Goal: Communication & Community: Answer question/provide support

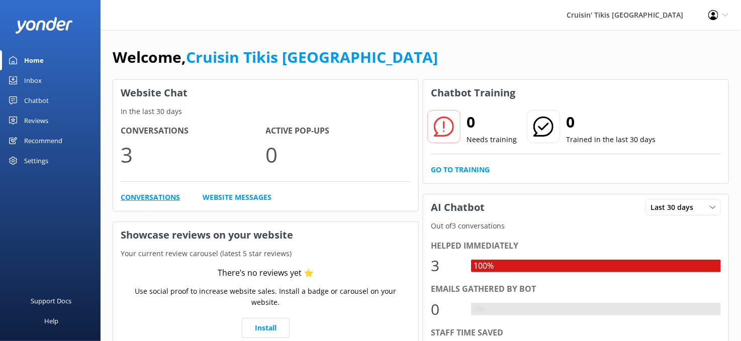
click at [168, 196] on link "Conversations" at bounding box center [150, 197] width 59 height 11
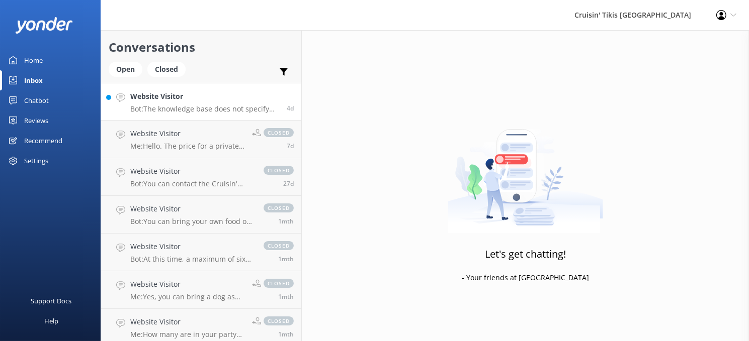
click at [170, 100] on h4 "Website Visitor" at bounding box center [204, 96] width 149 height 11
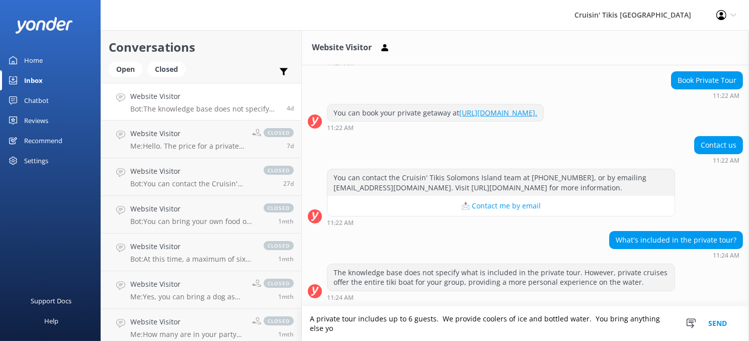
scroll to position [112, 0]
click at [430, 321] on textarea "A private tour includes up to 6 guests. We provide coolers of ice and bottled w…" at bounding box center [525, 324] width 447 height 35
type textarea "A private tour includes up to 6 guests aboard our tiki boat for a 2-hour cruise…"
click at [720, 326] on button "Send" at bounding box center [717, 324] width 38 height 35
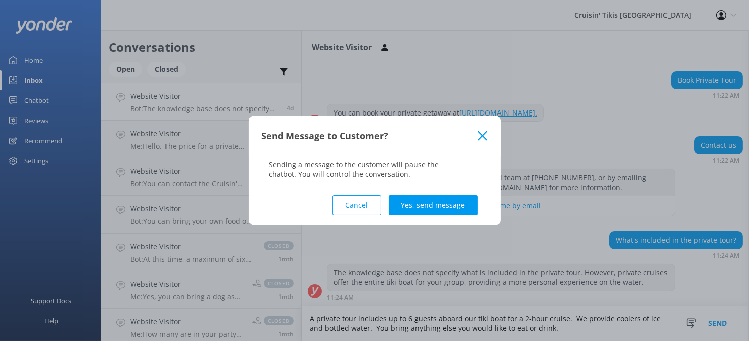
click at [449, 195] on div "Cancel Yes, send message" at bounding box center [374, 206] width 226 height 40
click at [452, 200] on button "Yes, send message" at bounding box center [433, 206] width 89 height 20
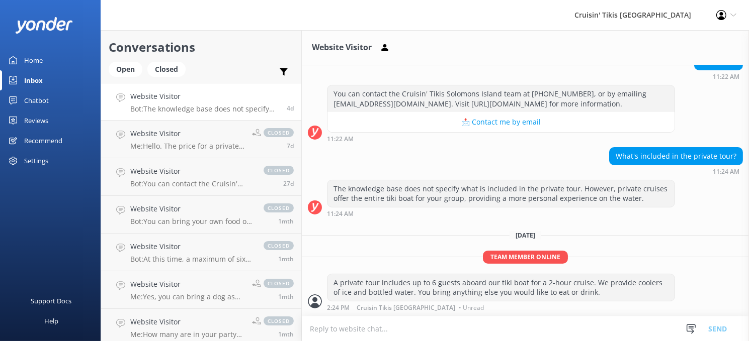
scroll to position [196, 0]
